Goal: Task Accomplishment & Management: Manage account settings

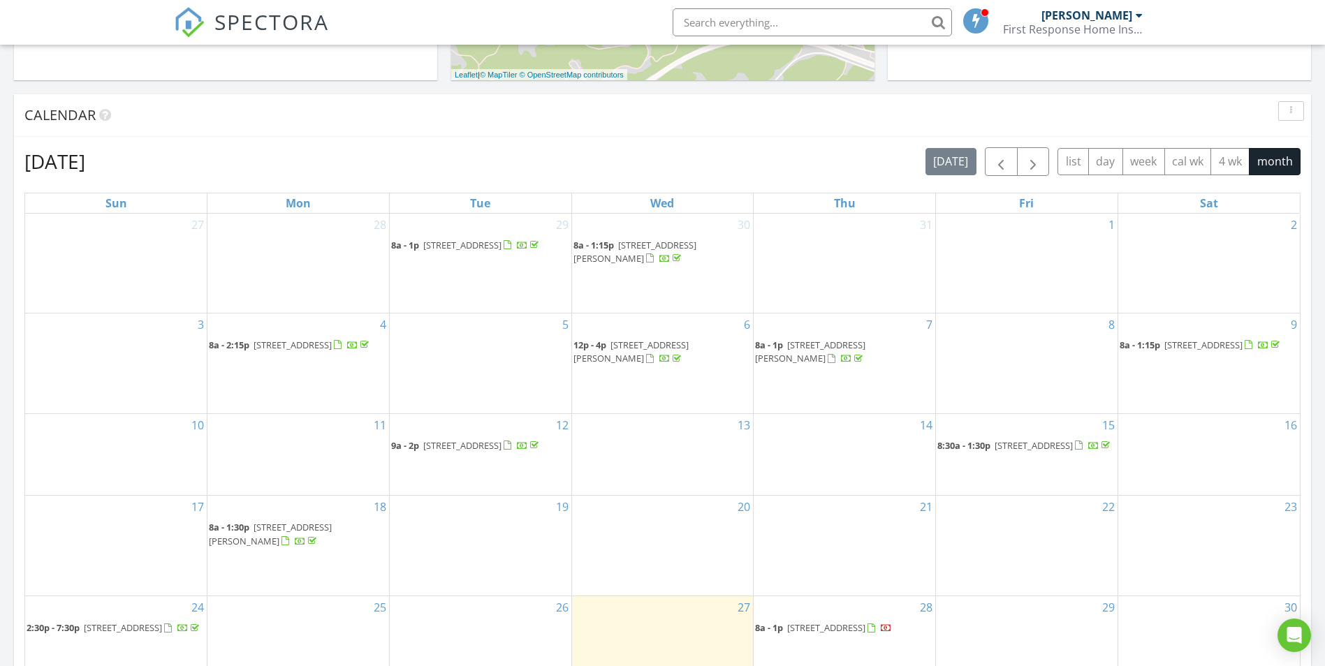
scroll to position [559, 0]
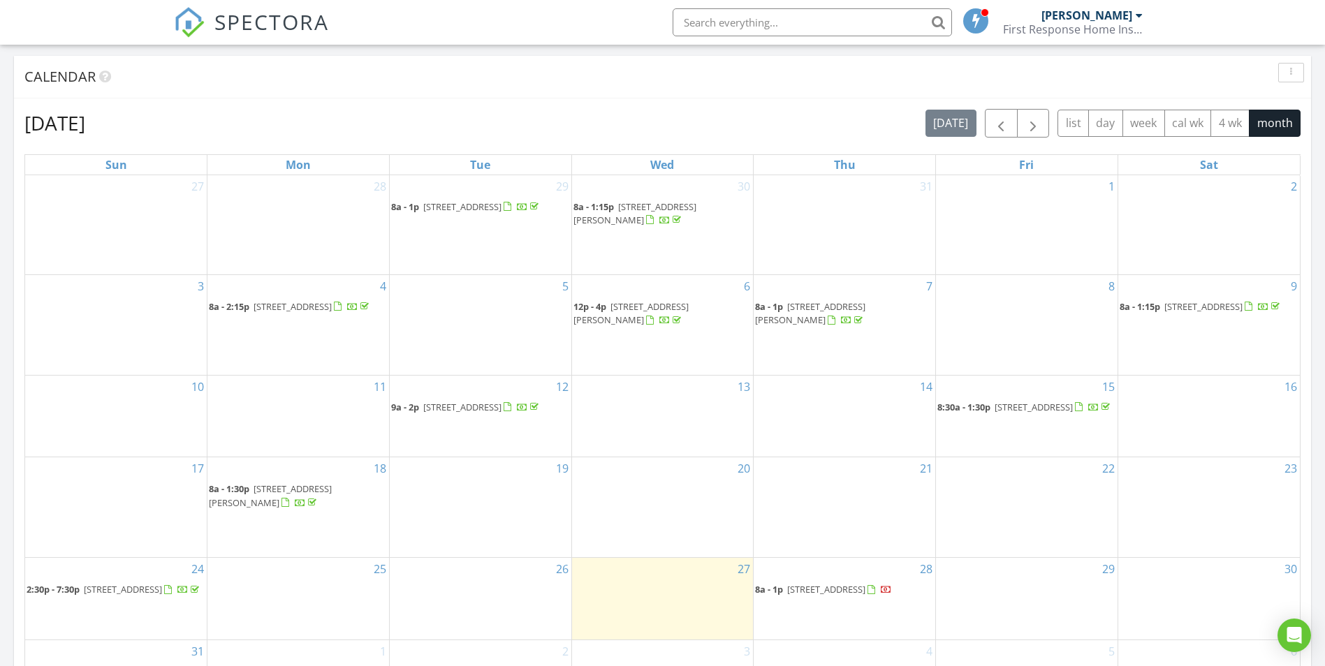
click at [828, 303] on span "2615 Roberts Dr, Flatwoods 41139" at bounding box center [810, 313] width 110 height 26
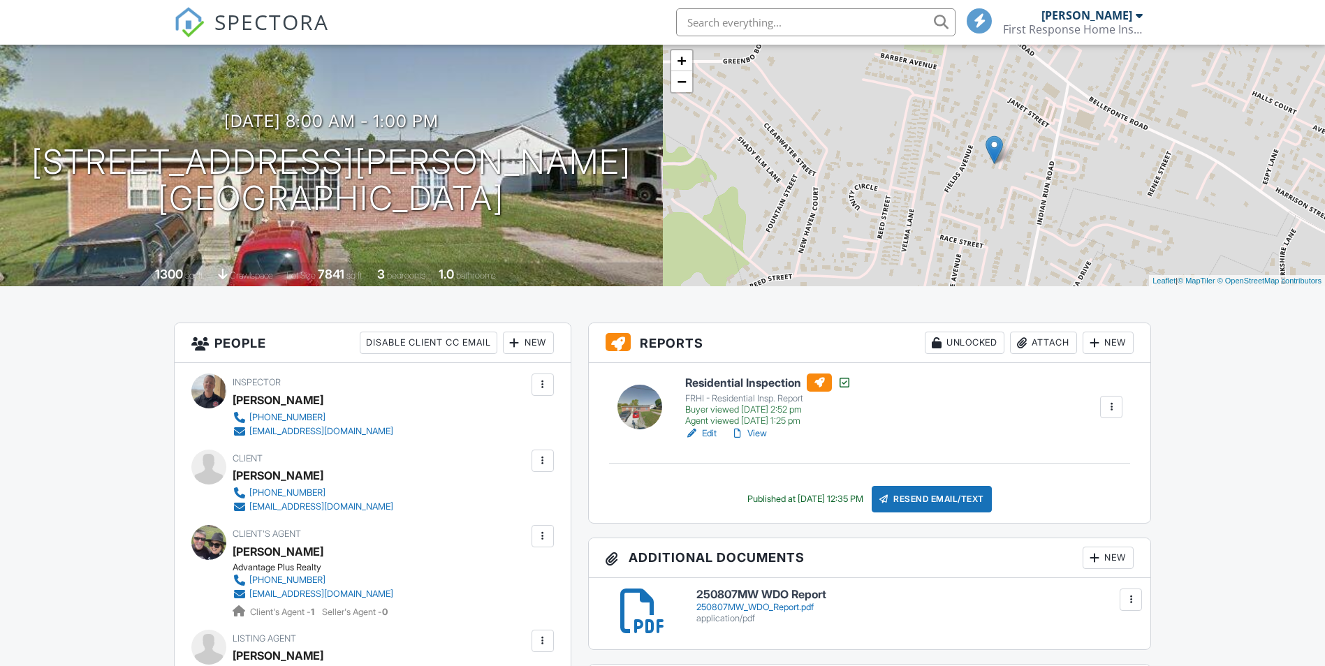
scroll to position [70, 0]
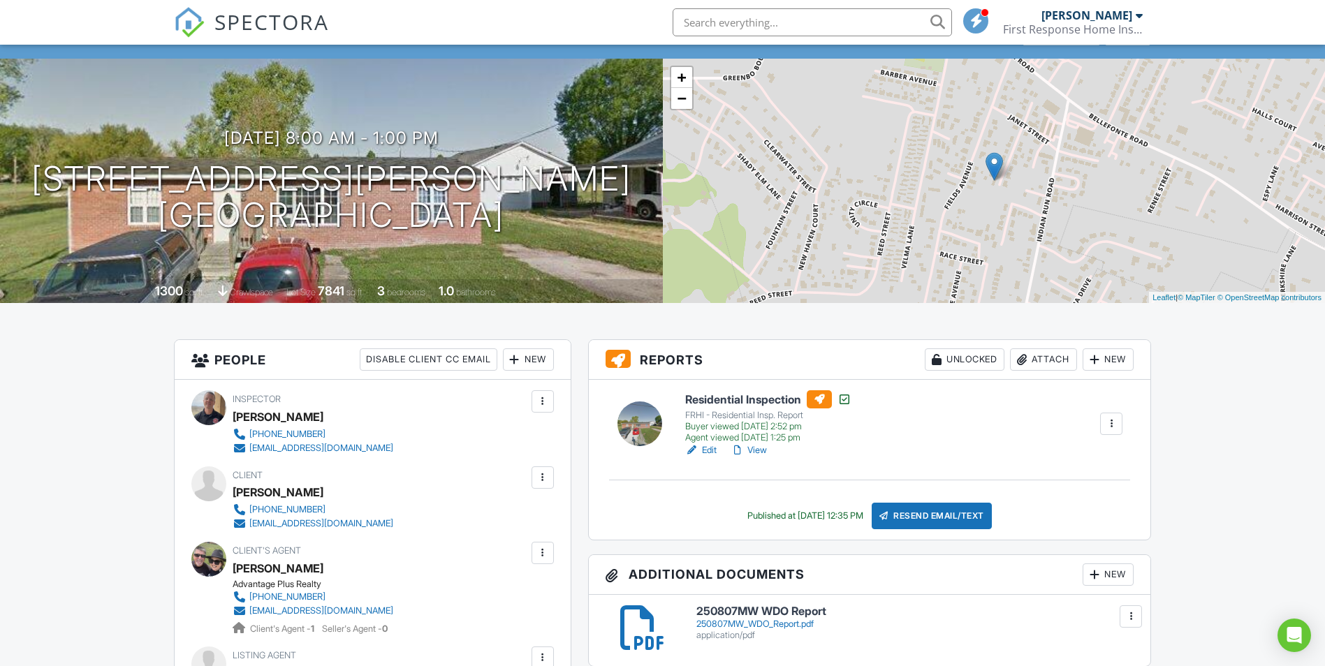
click at [756, 448] on link "View" at bounding box center [748, 450] width 36 height 14
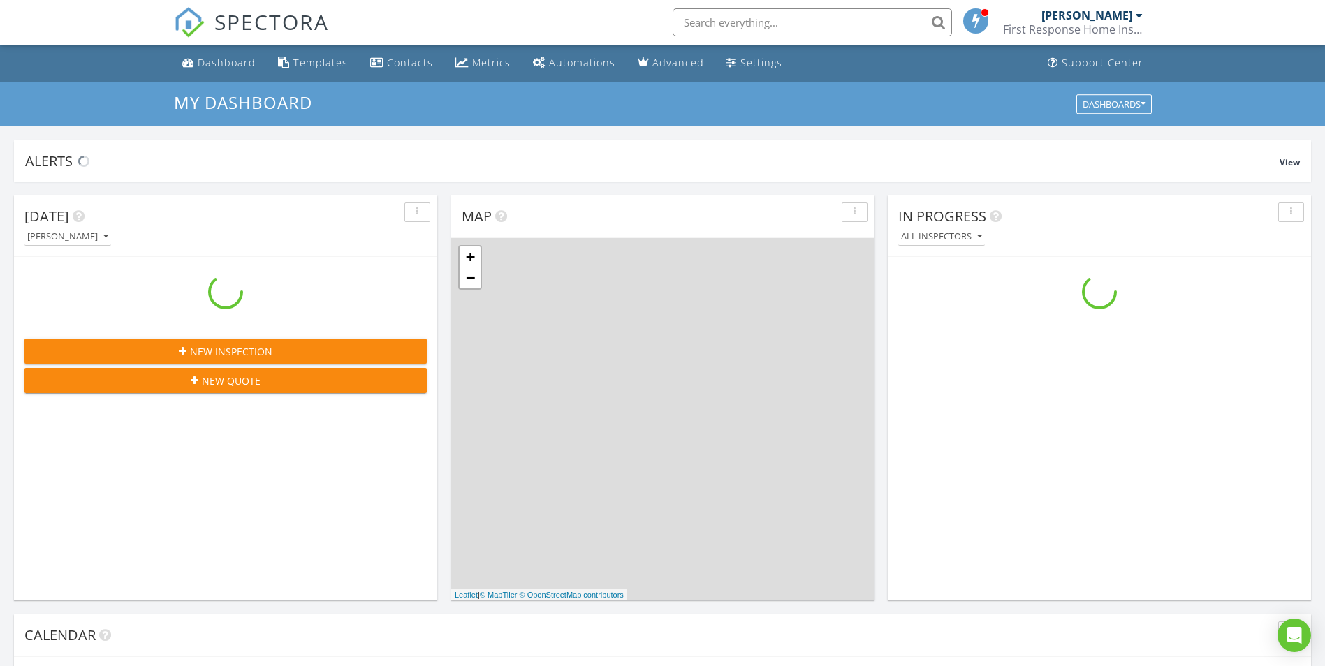
scroll to position [1292, 1346]
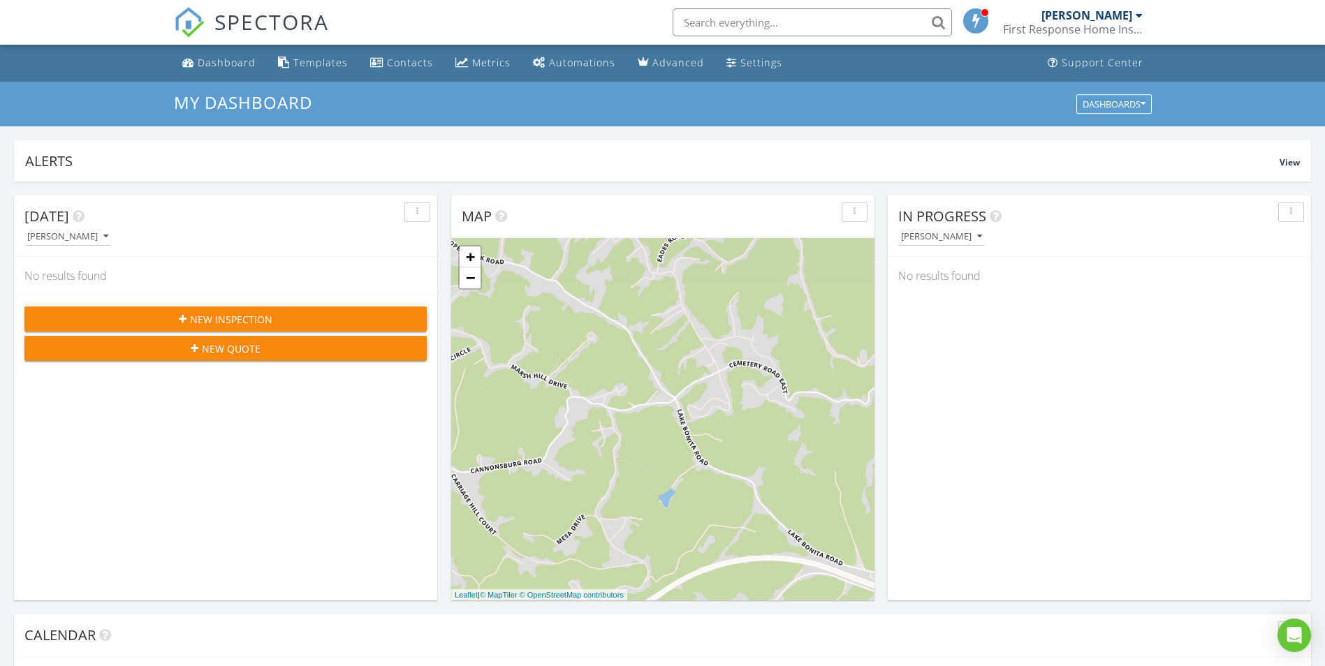
click at [1110, 32] on div "First Response Home Inspections" at bounding box center [1073, 29] width 140 height 14
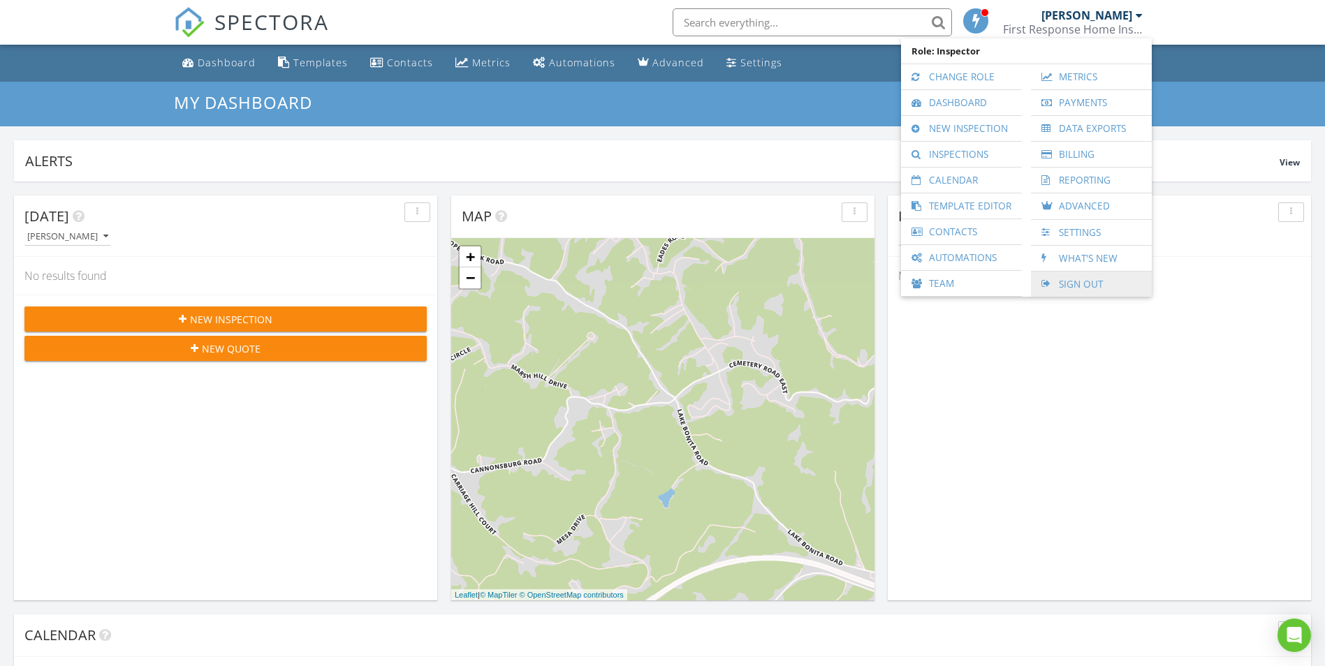
click at [1071, 288] on link "Sign Out" at bounding box center [1091, 284] width 107 height 25
